Goal: Communication & Community: Ask a question

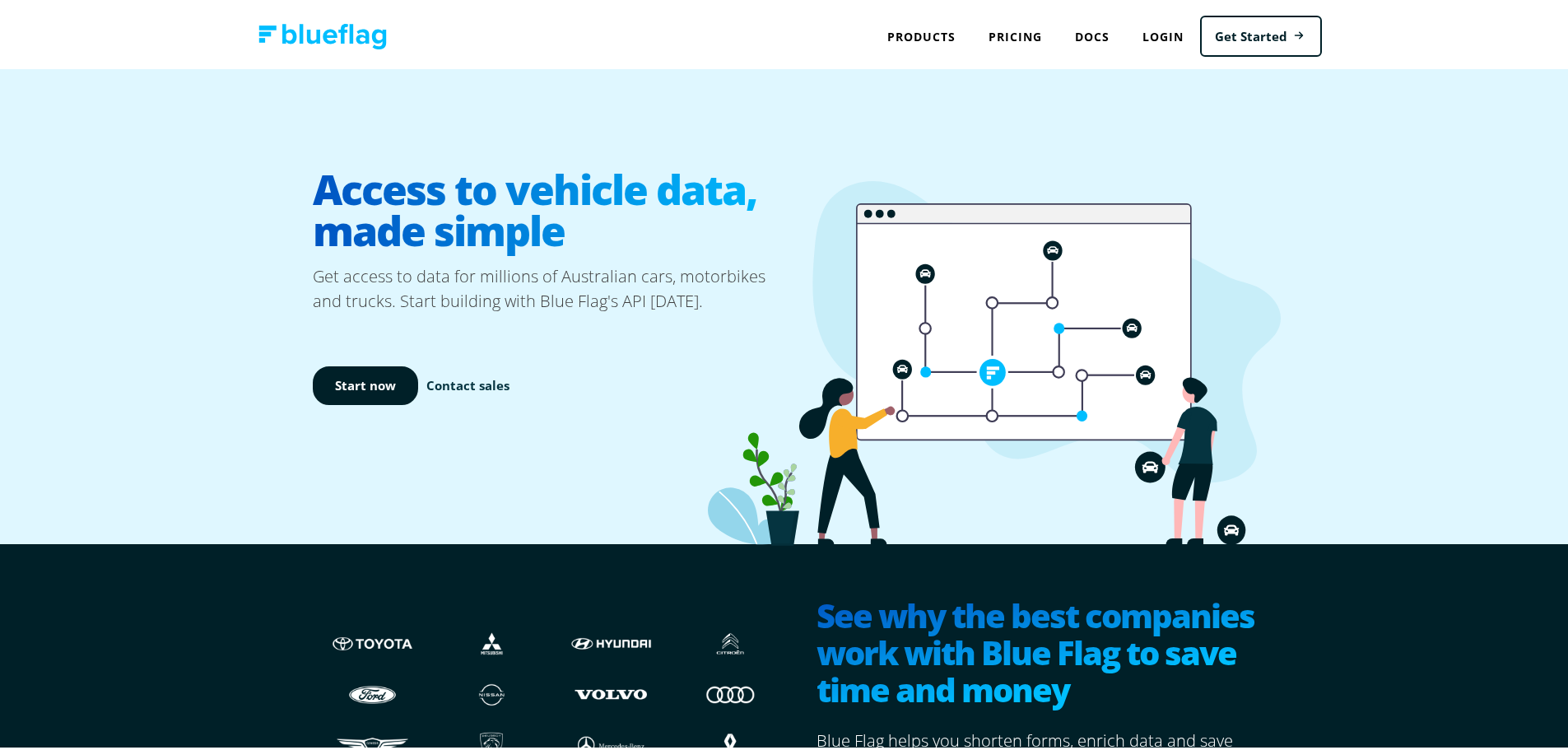
click at [430, 382] on link "Contact sales" at bounding box center [468, 382] width 83 height 19
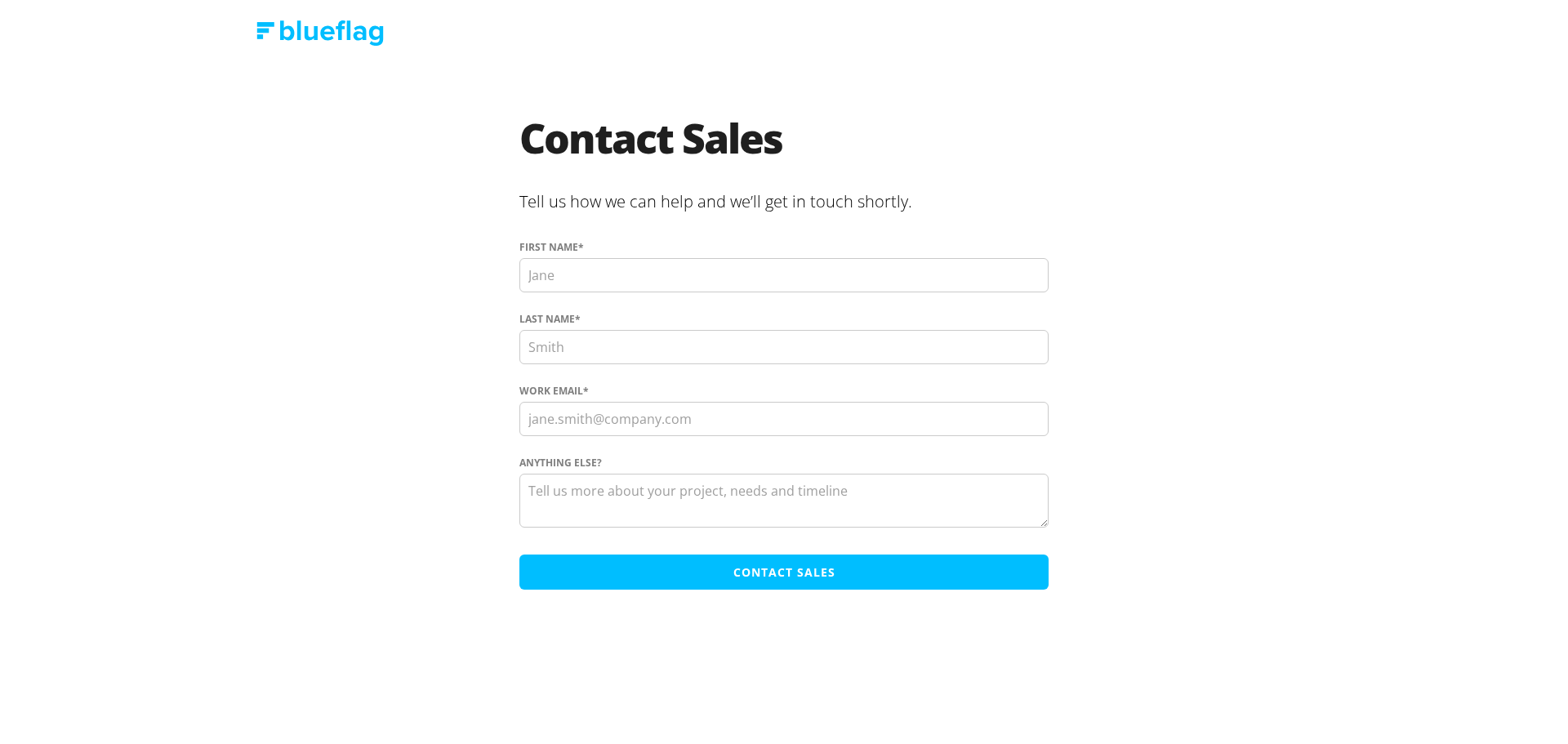
click at [545, 277] on input "First name *" at bounding box center [784, 276] width 529 height 35
type input "Ben"
type input "p"
type input "[PERSON_NAME]"
type input "[EMAIL_ADDRESS][PERSON_NAME][DOMAIN_NAME]"
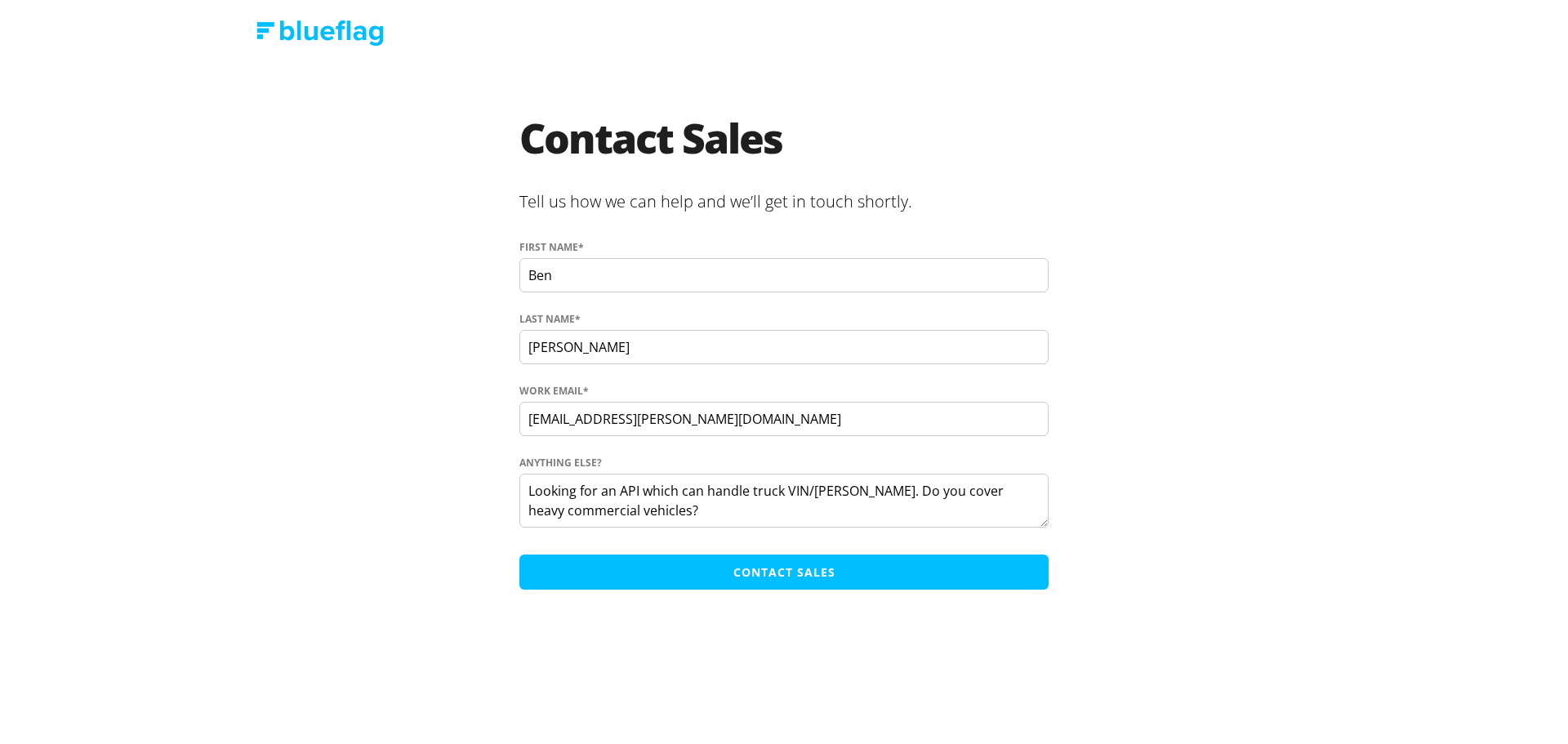
drag, startPoint x: 734, startPoint y: 510, endPoint x: 493, endPoint y: 503, distance: 241.1
click at [413, 440] on section "Contact Sales Tell us how we can help and we’ll get in touch shortly. First nam…" at bounding box center [784, 358] width 947 height 480
type textarea "Looking for an API which can handle truck VIN/[PERSON_NAME]. Do you cover heavy…"
click at [634, 571] on input "Contact Sales" at bounding box center [784, 572] width 529 height 35
